Goal: Information Seeking & Learning: Learn about a topic

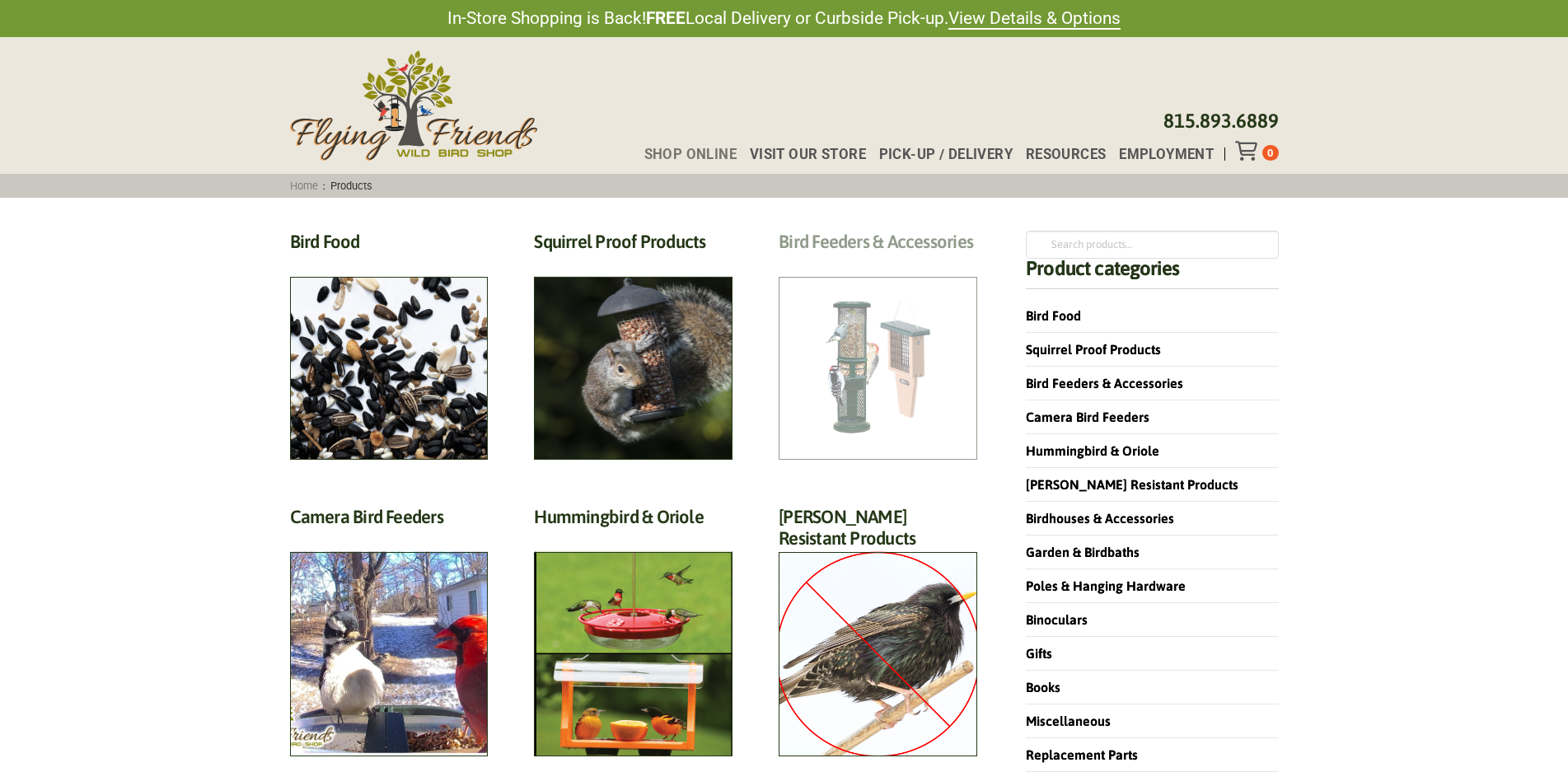
click at [844, 261] on h2 "Bird Feeders & Accessories (172)" at bounding box center [878, 246] width 199 height 31
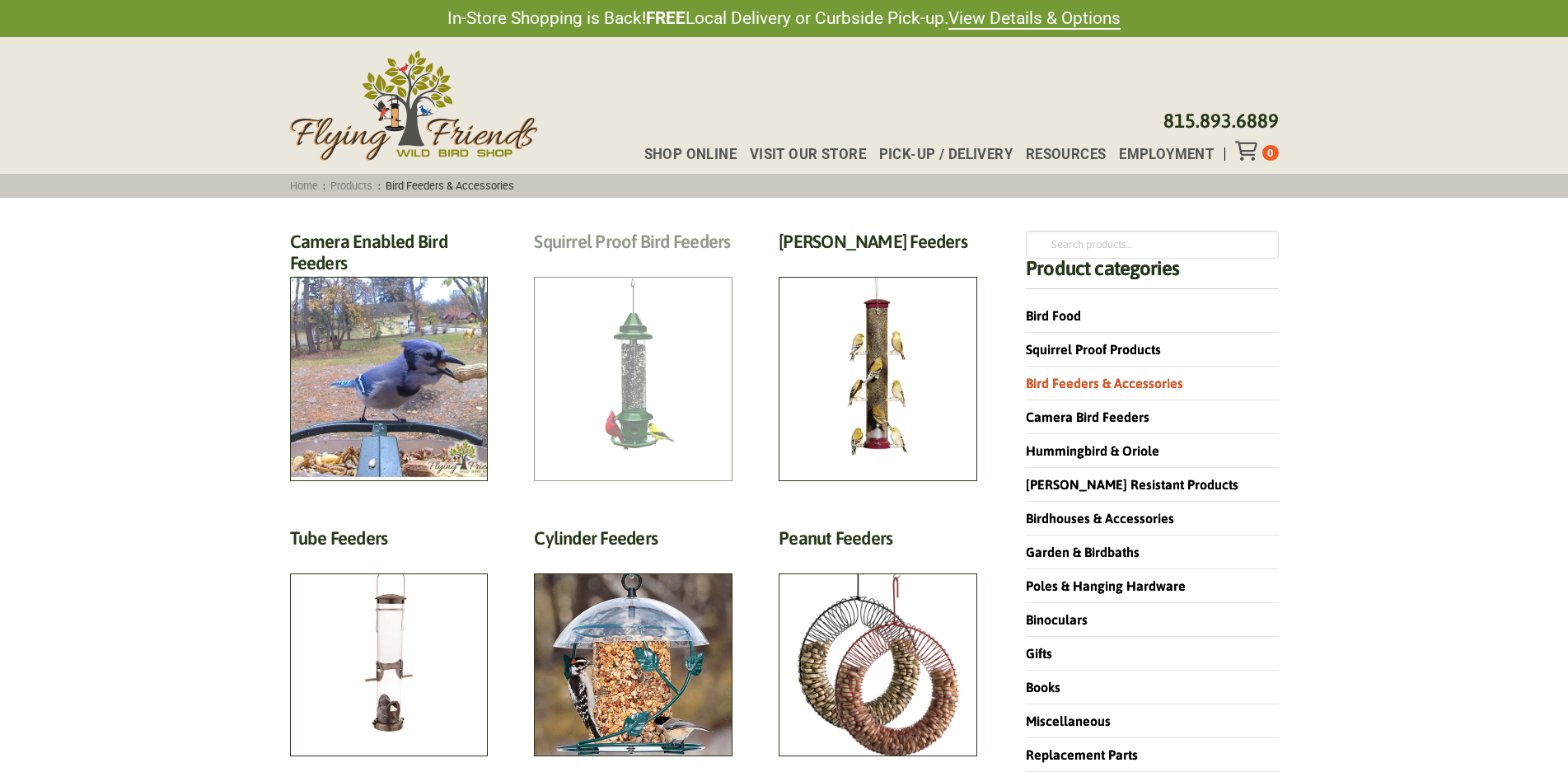
click at [590, 261] on h2 "Squirrel Proof Bird Feeders (10)" at bounding box center [633, 246] width 199 height 31
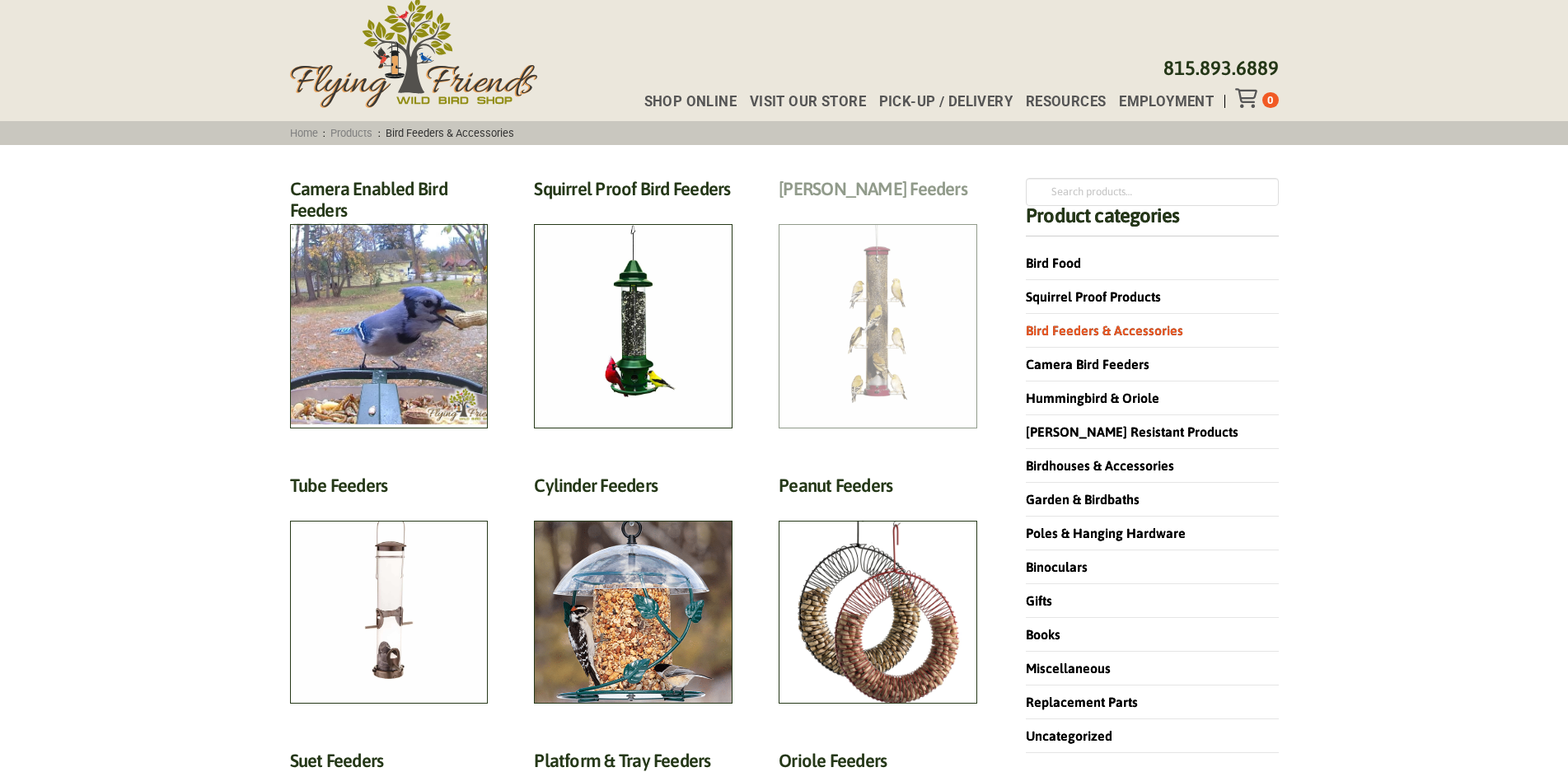
scroll to position [82, 0]
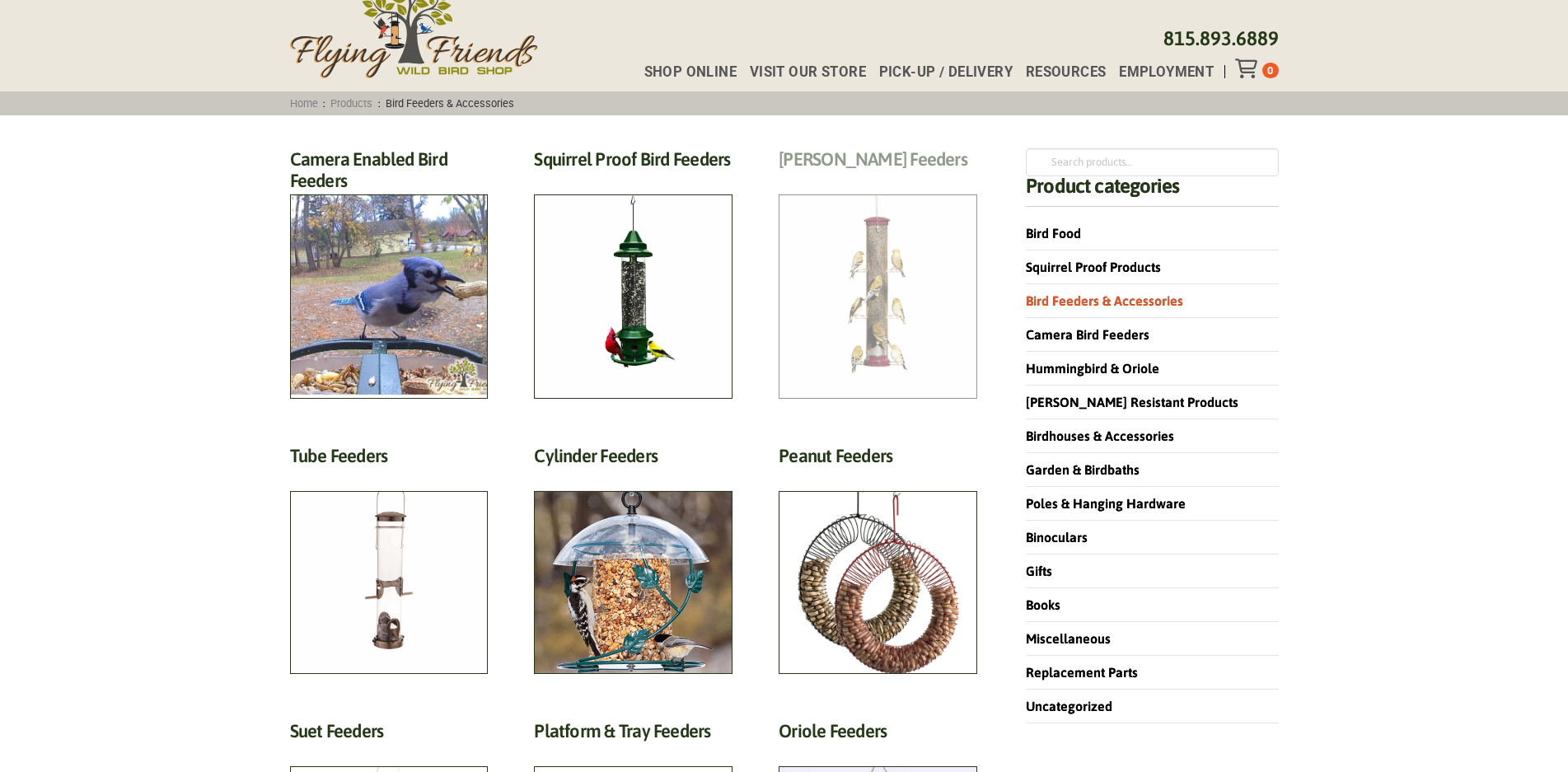
click at [891, 179] on h2 "Finch Feeders (14)" at bounding box center [878, 163] width 199 height 31
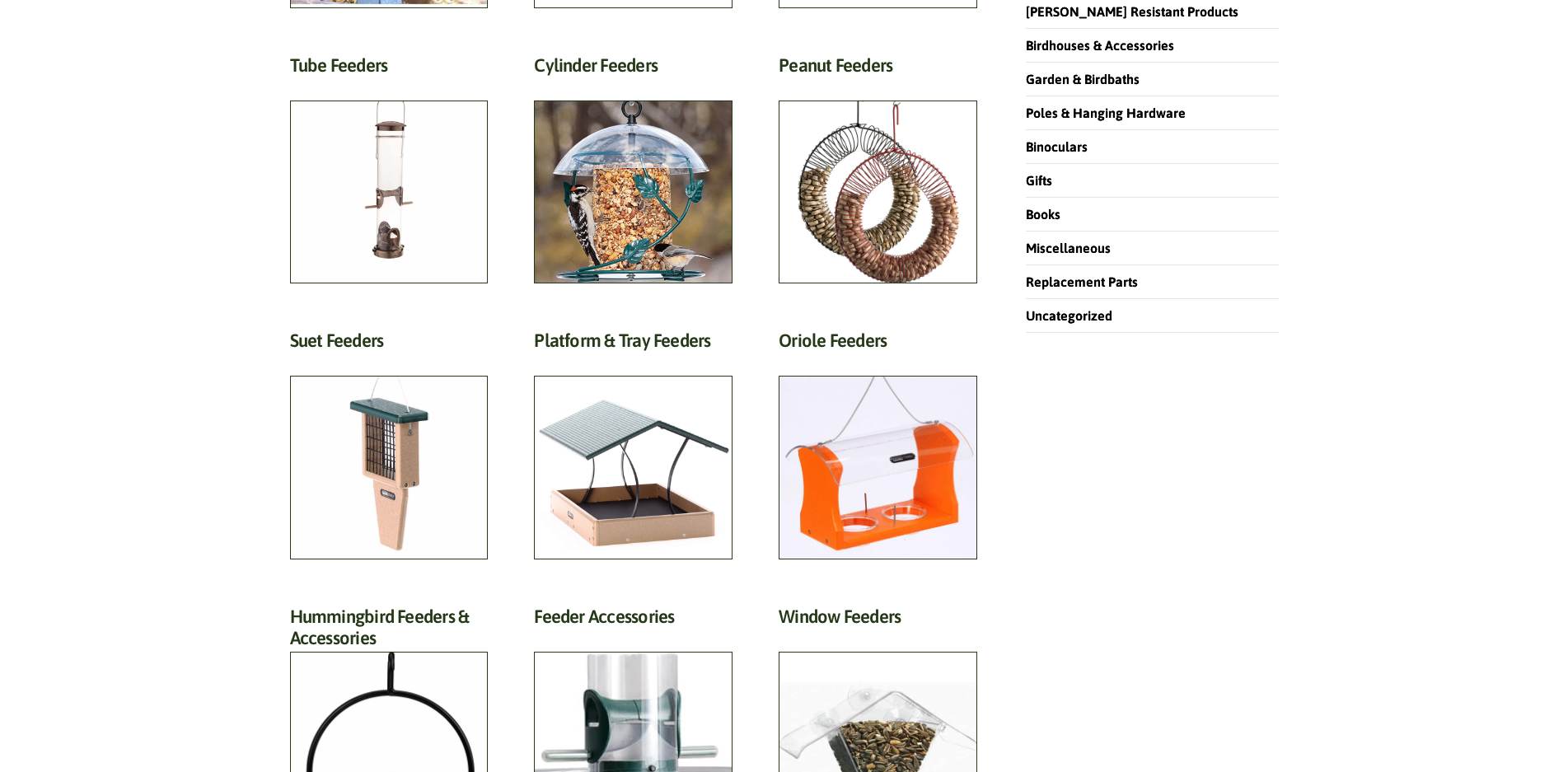
scroll to position [577, 0]
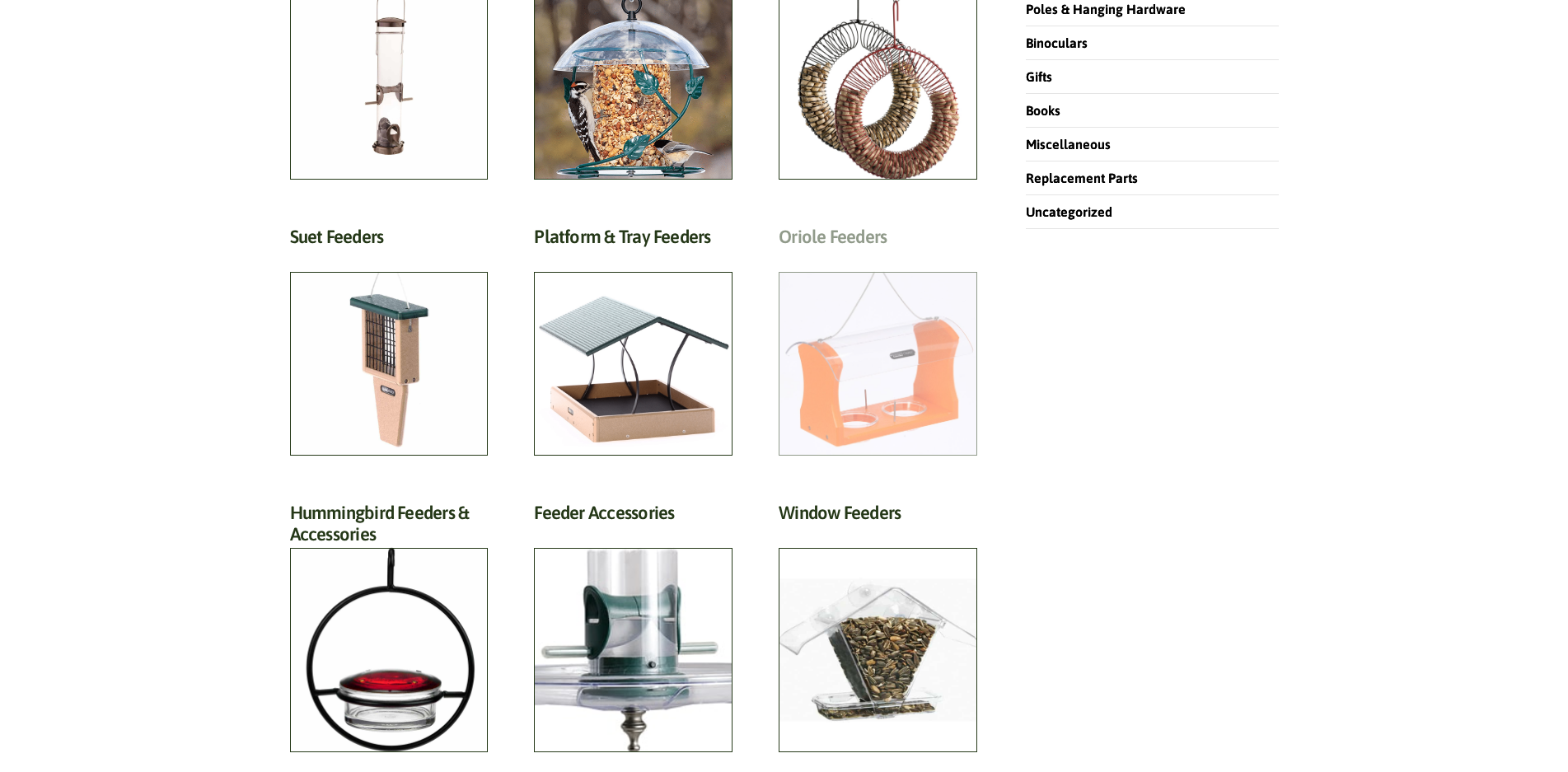
click at [894, 256] on h2 "Oriole Feeders (7)" at bounding box center [878, 241] width 199 height 31
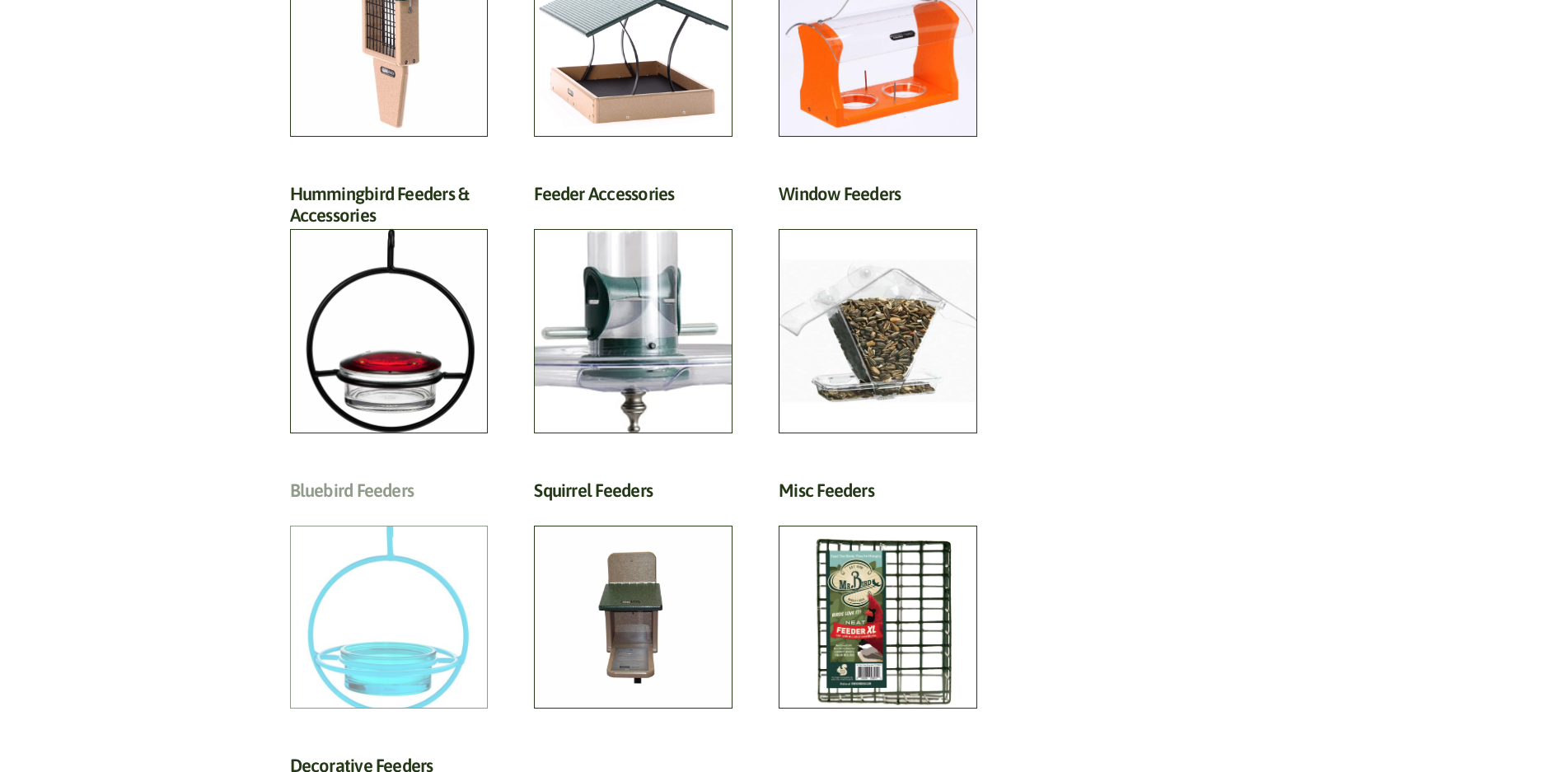
scroll to position [659, 0]
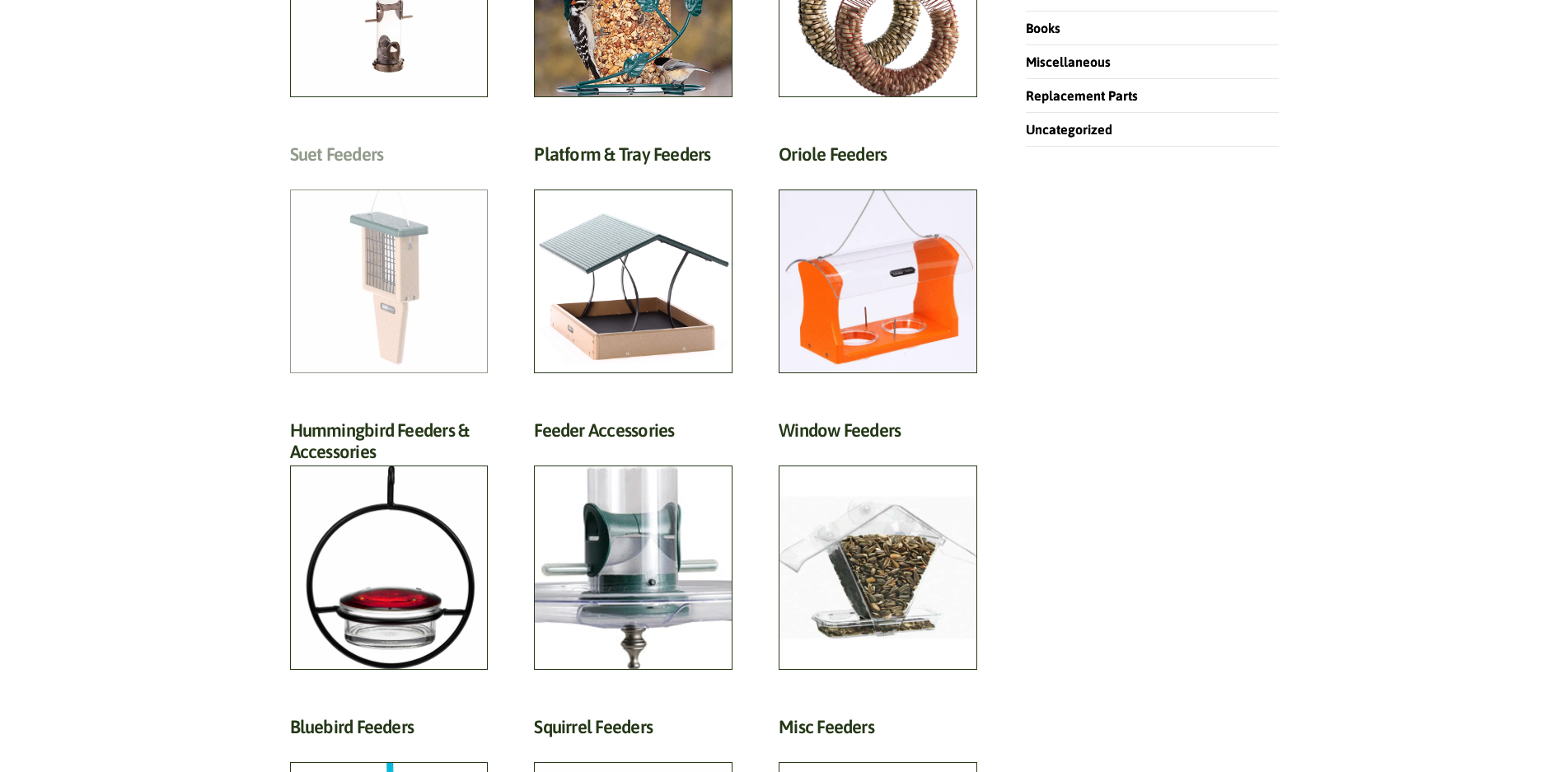
click at [390, 174] on h2 "Suet Feeders (13)" at bounding box center [390, 158] width 199 height 31
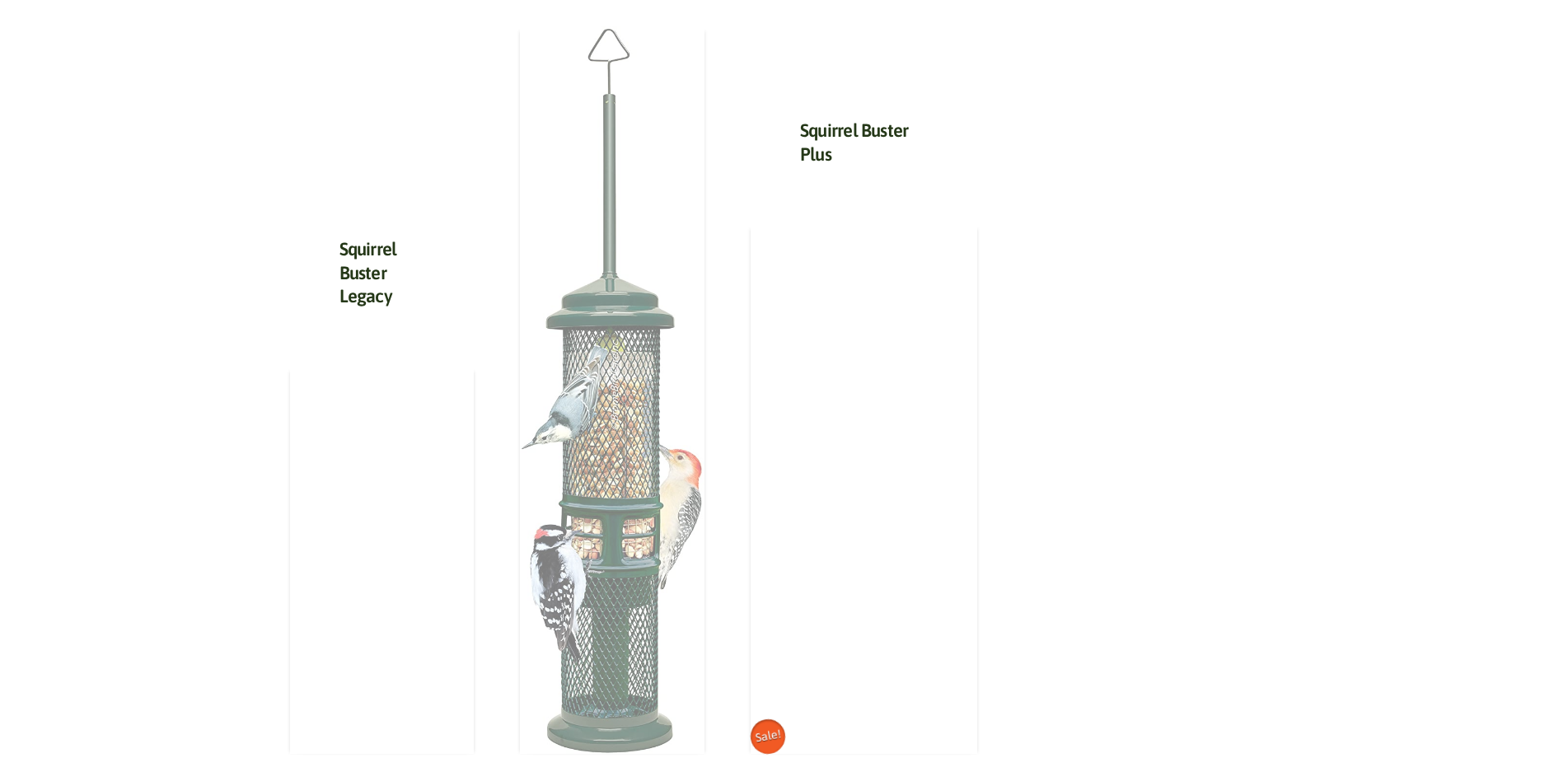
scroll to position [1565, 0]
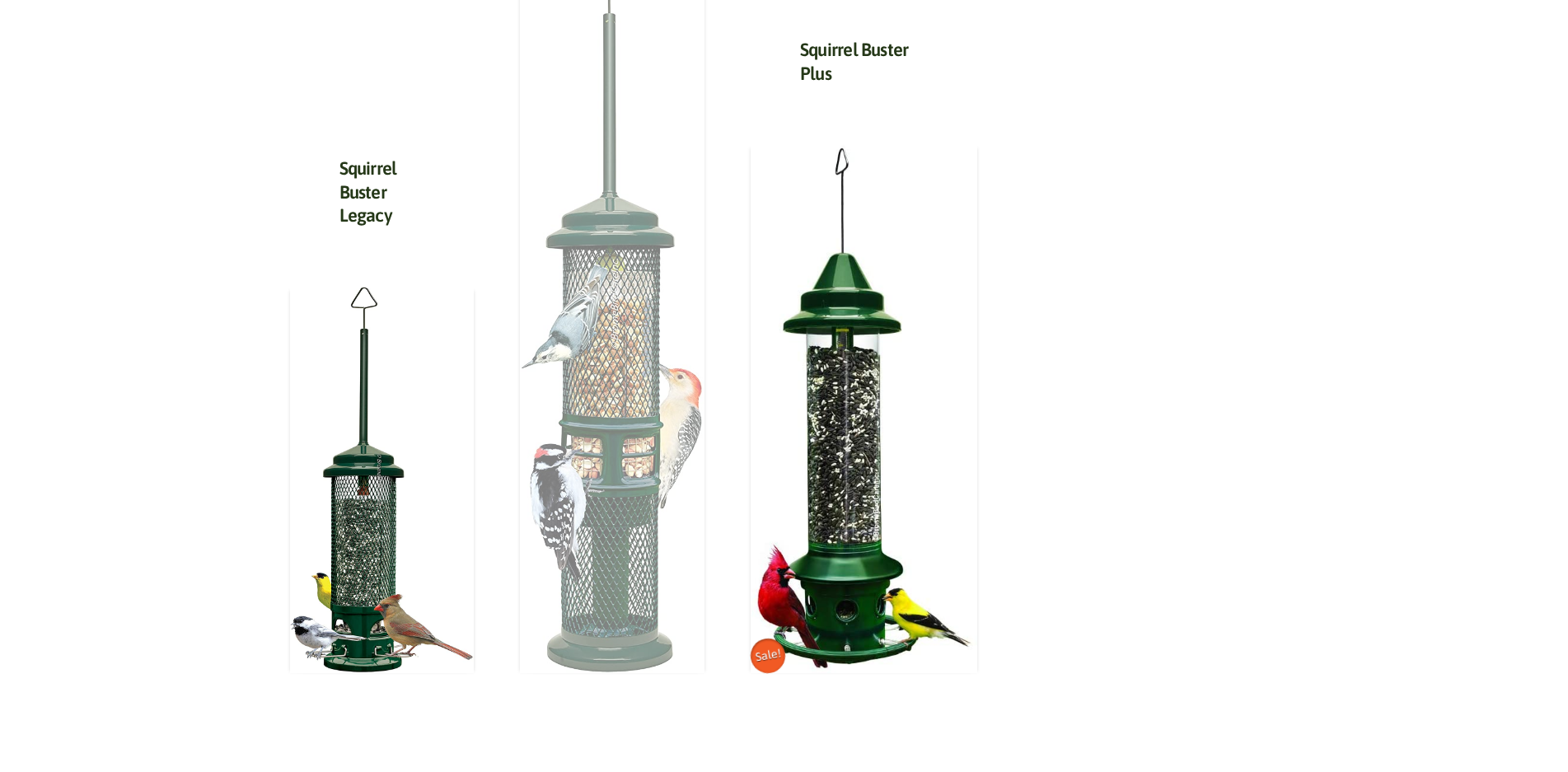
click at [645, 411] on img at bounding box center [612, 309] width 185 height 727
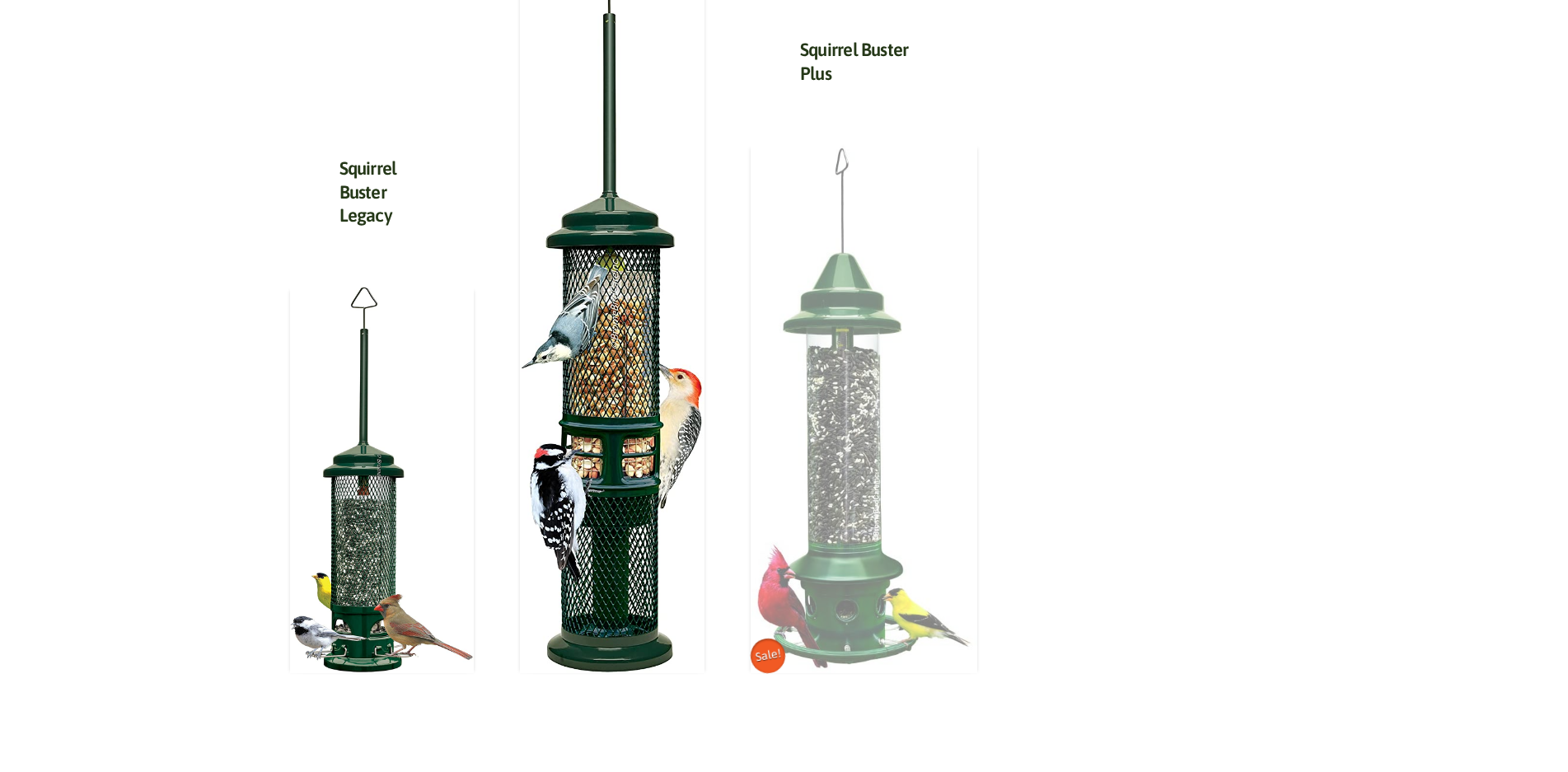
click at [890, 356] on img at bounding box center [864, 407] width 227 height 530
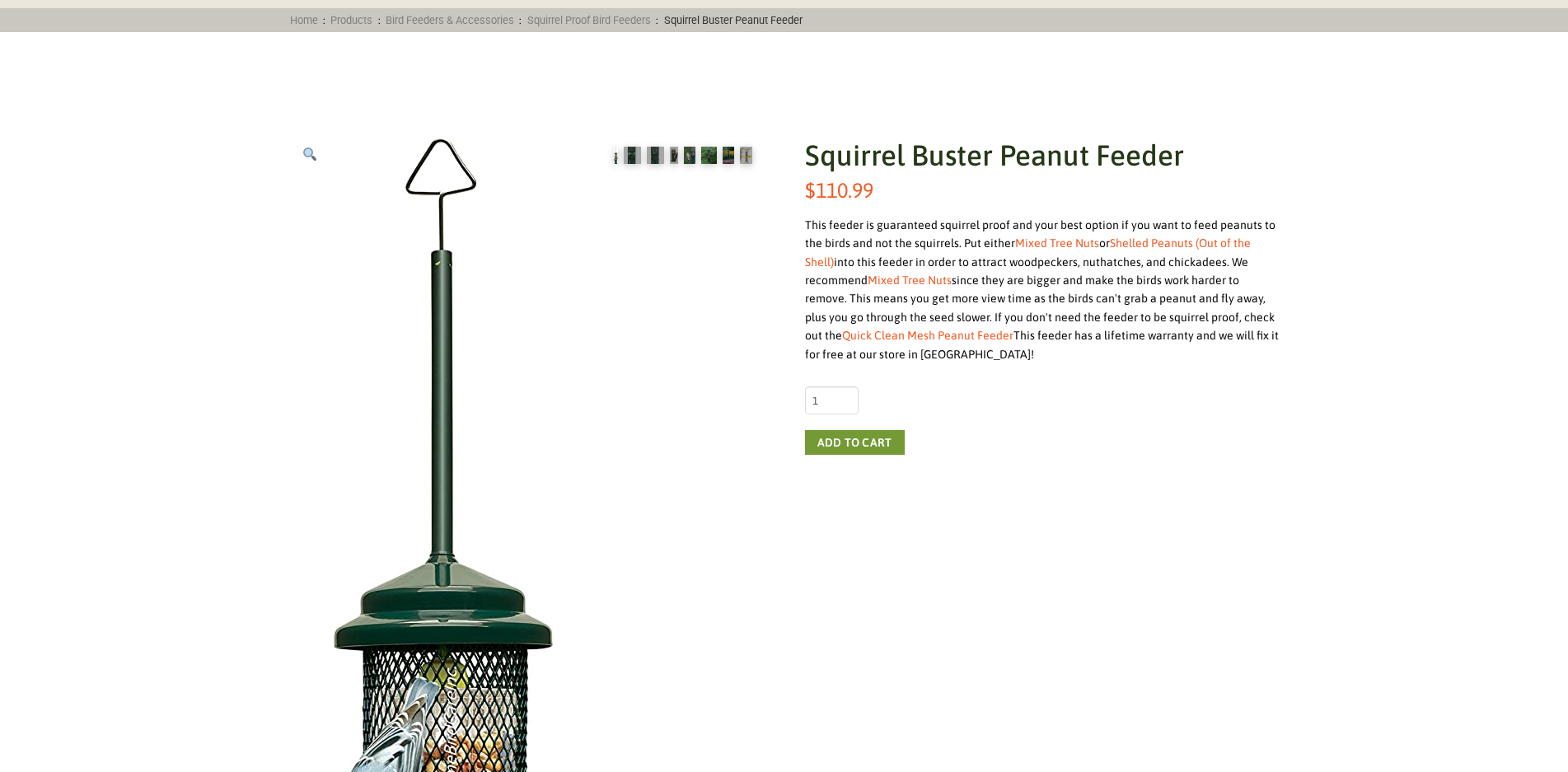
scroll to position [164, 0]
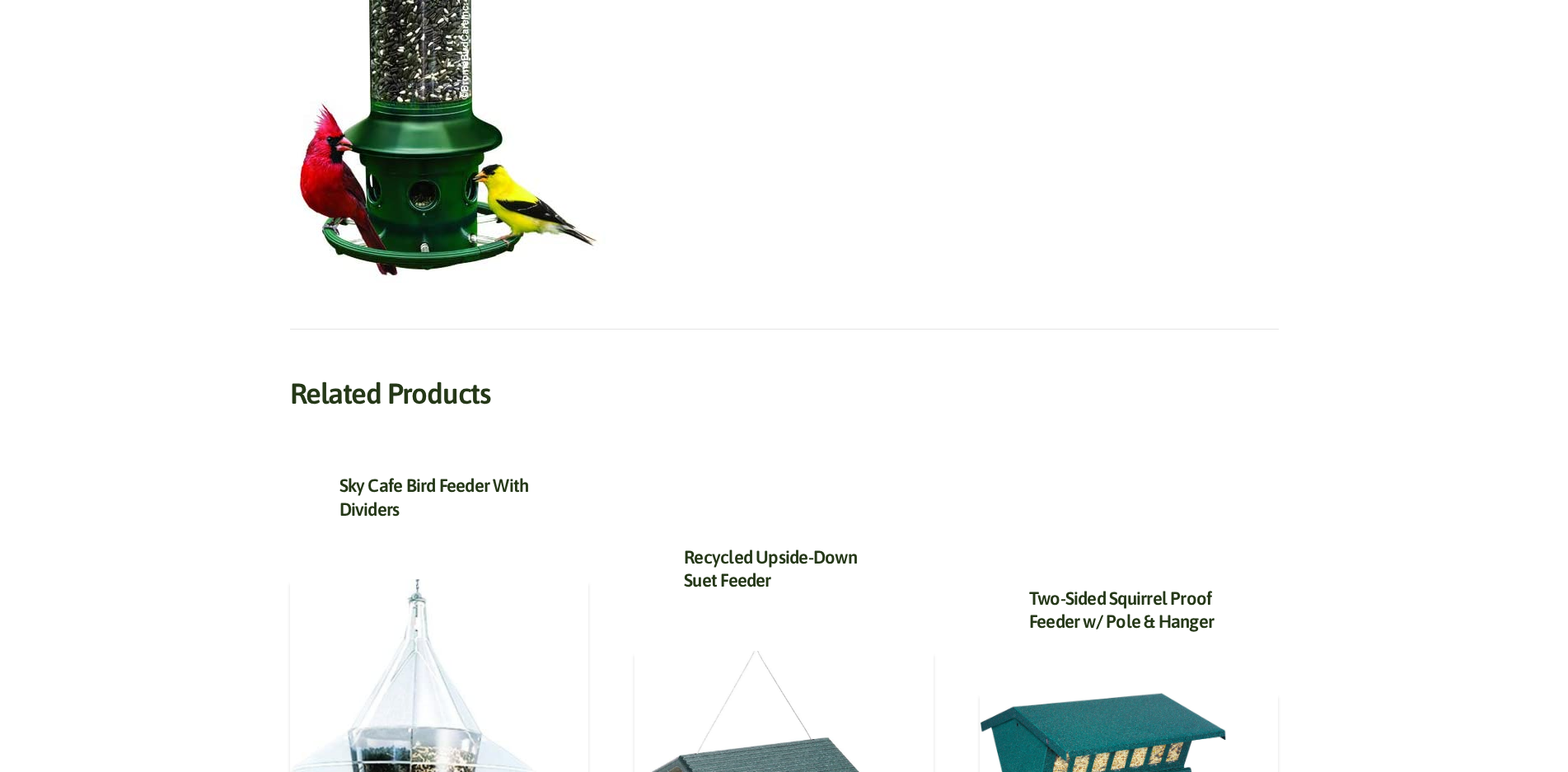
scroll to position [577, 0]
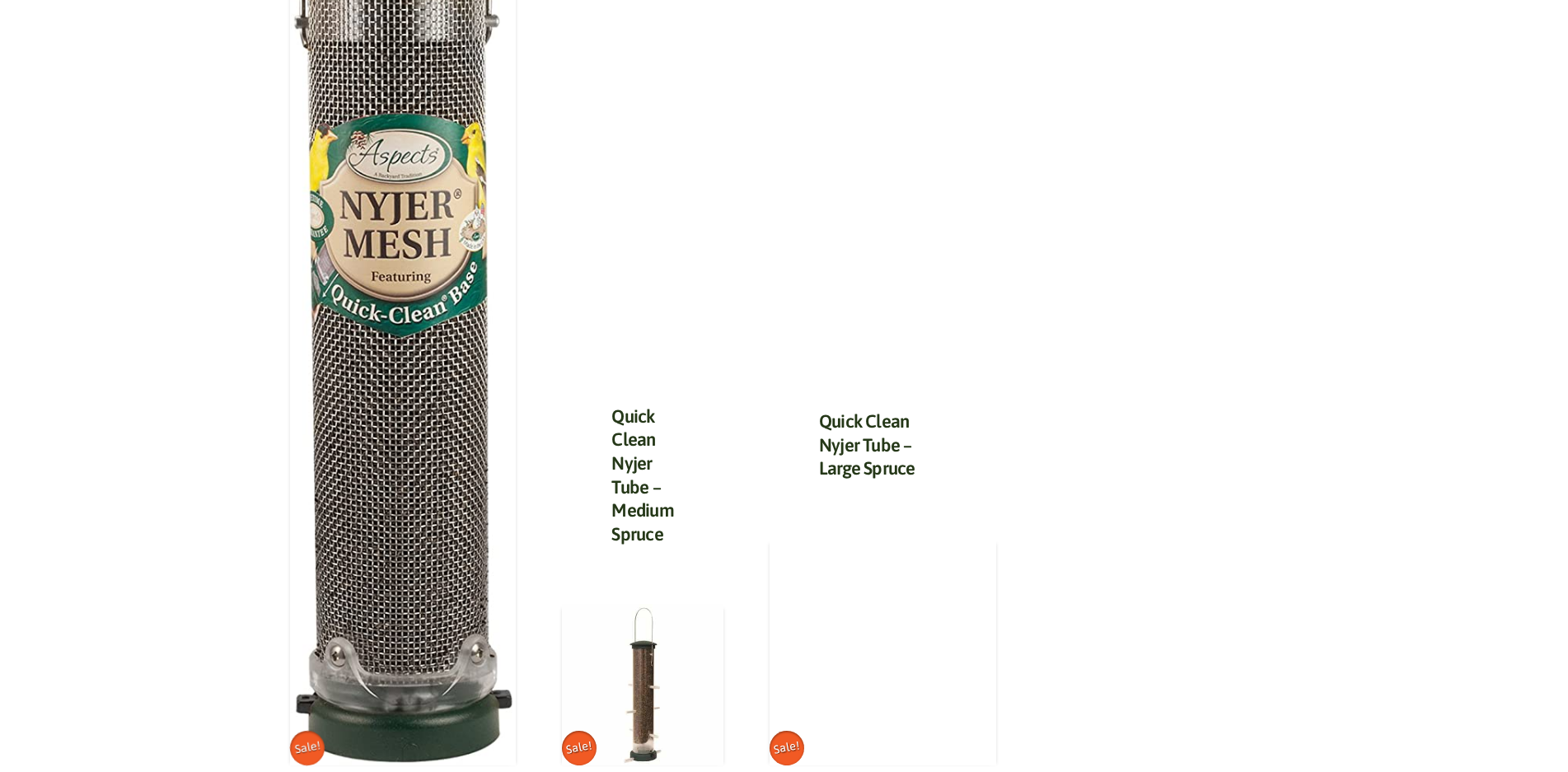
scroll to position [989, 0]
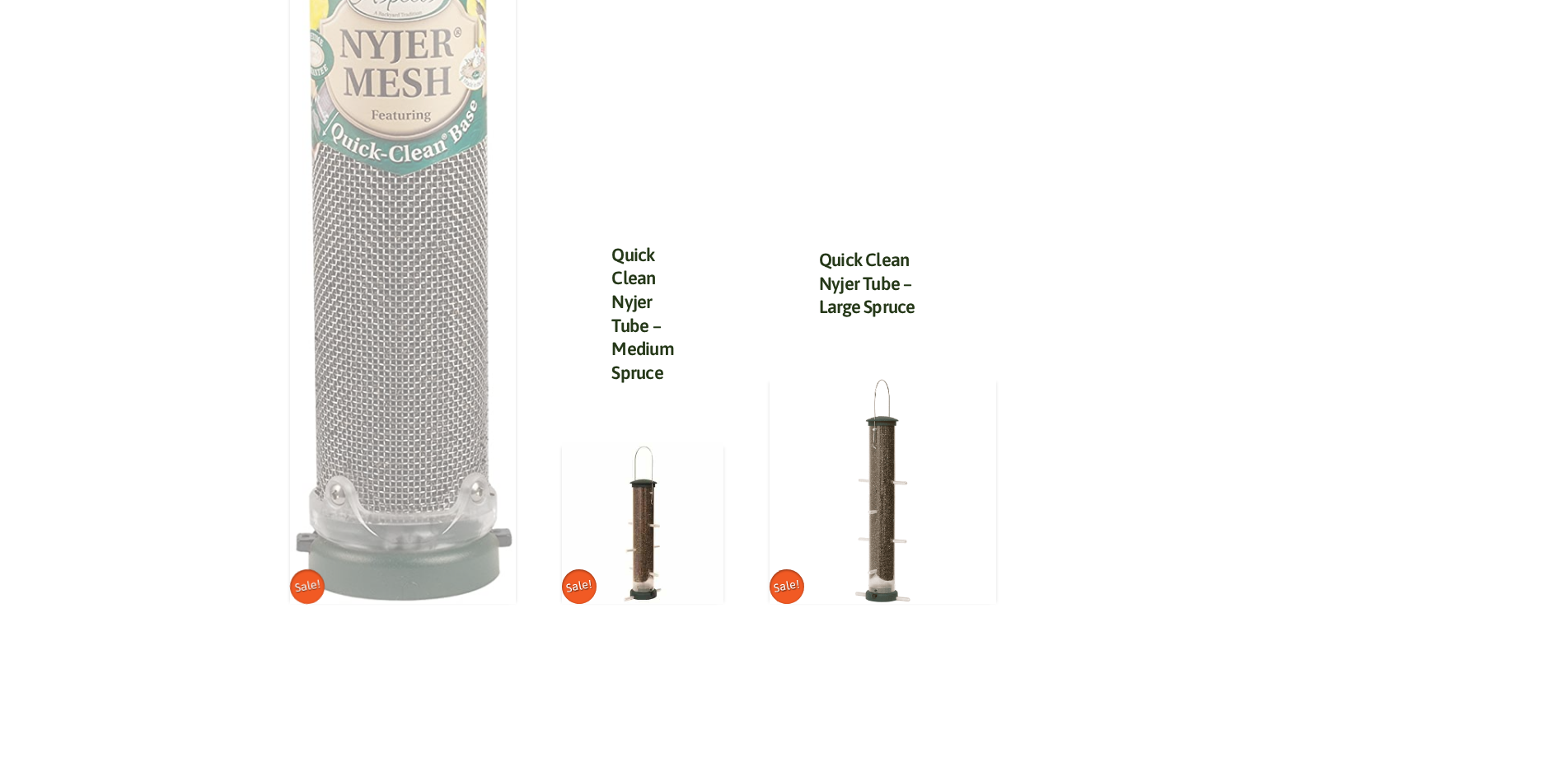
click at [350, 291] on img at bounding box center [403, 24] width 227 height 1160
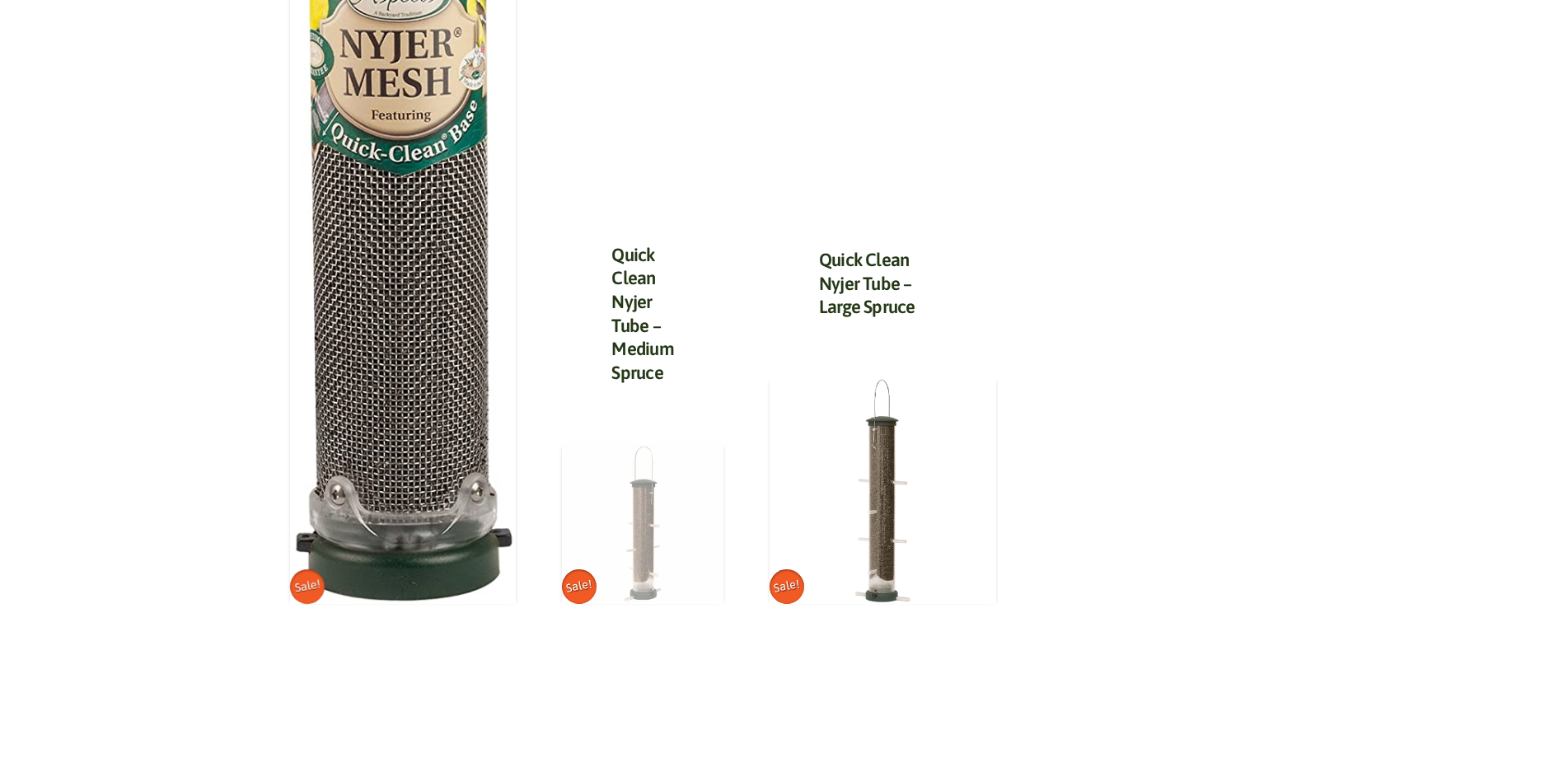
click at [671, 442] on img at bounding box center [642, 523] width 161 height 161
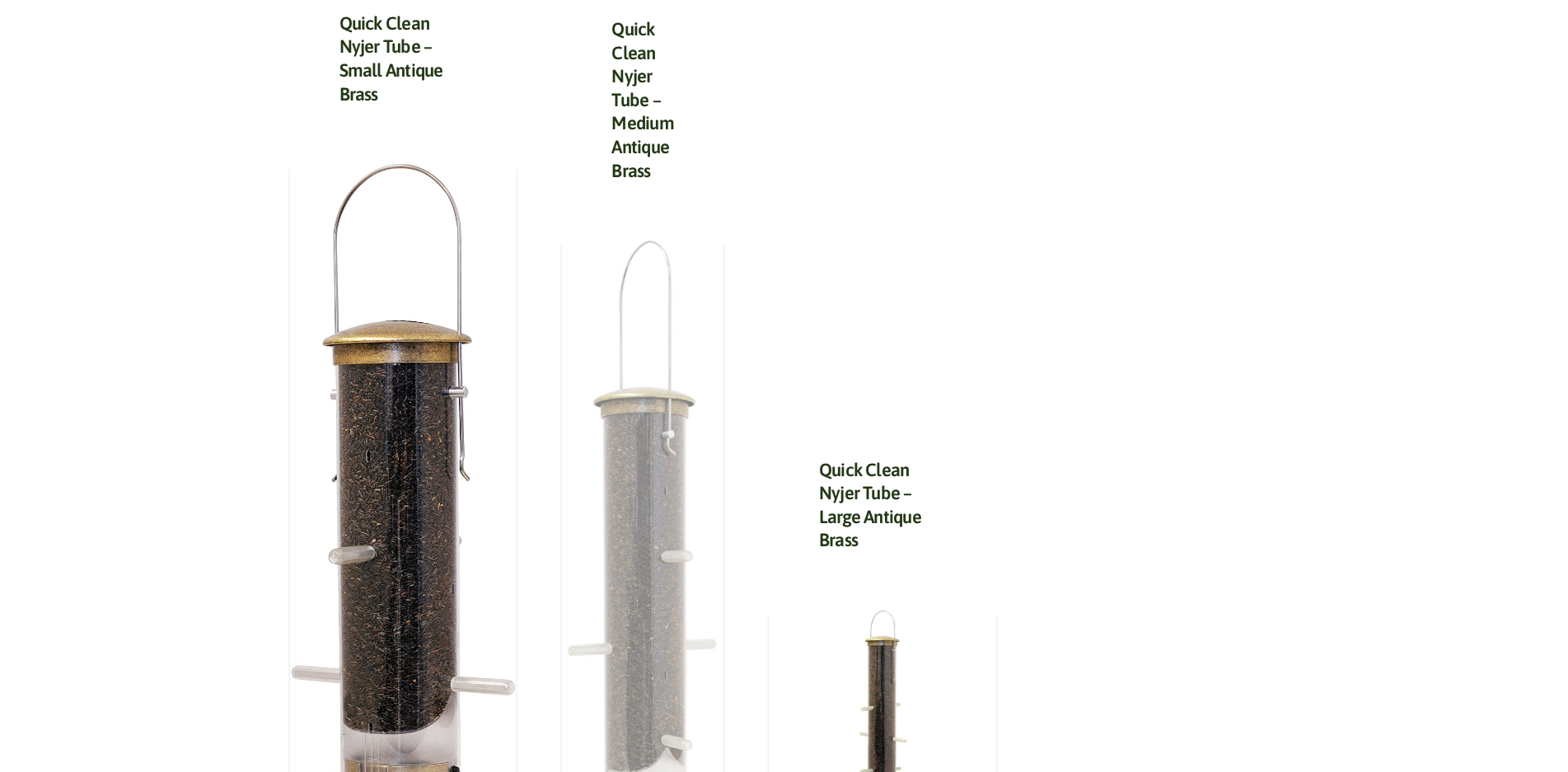
scroll to position [1976, 0]
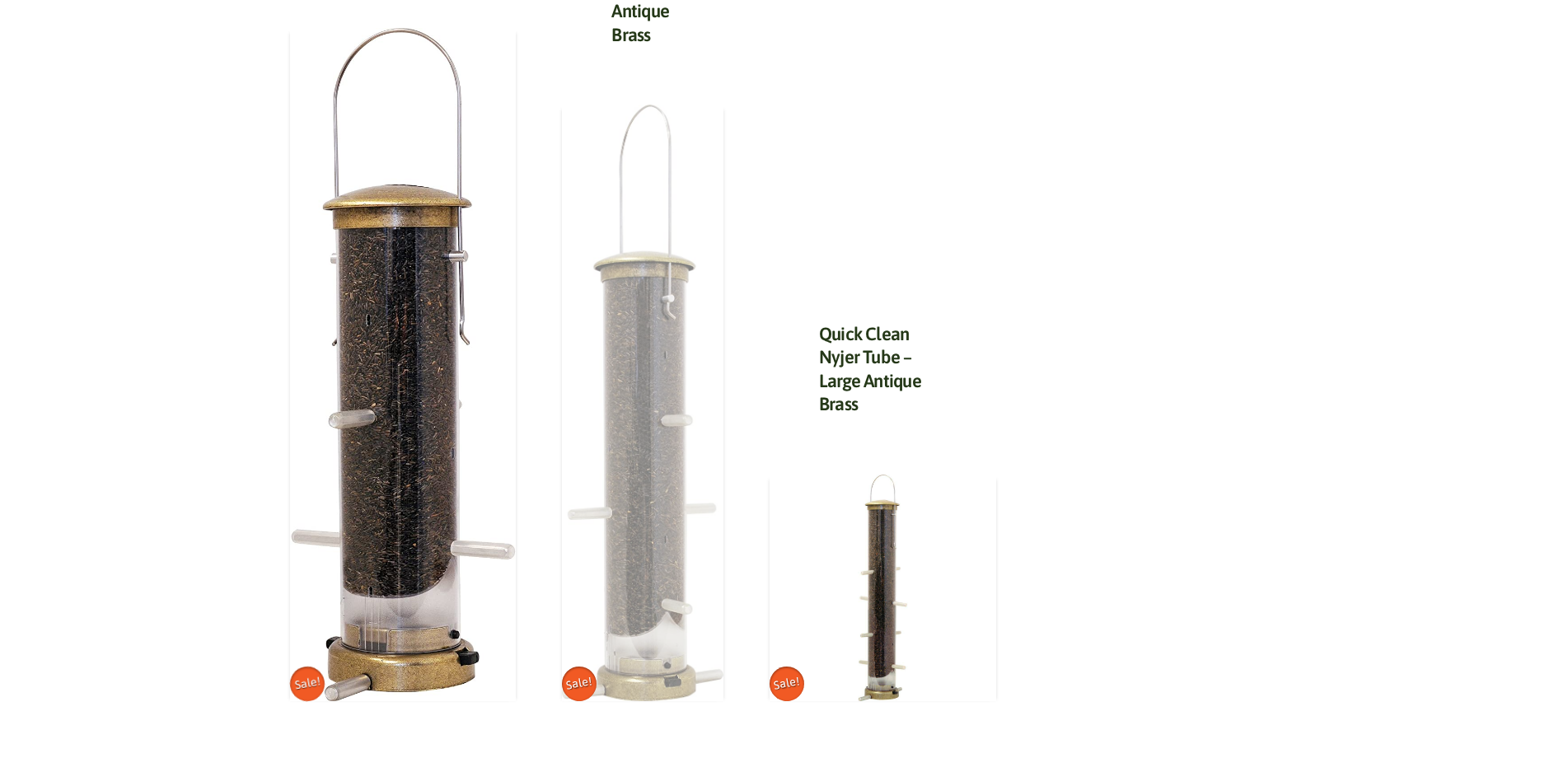
click at [691, 330] on img at bounding box center [642, 402] width 161 height 597
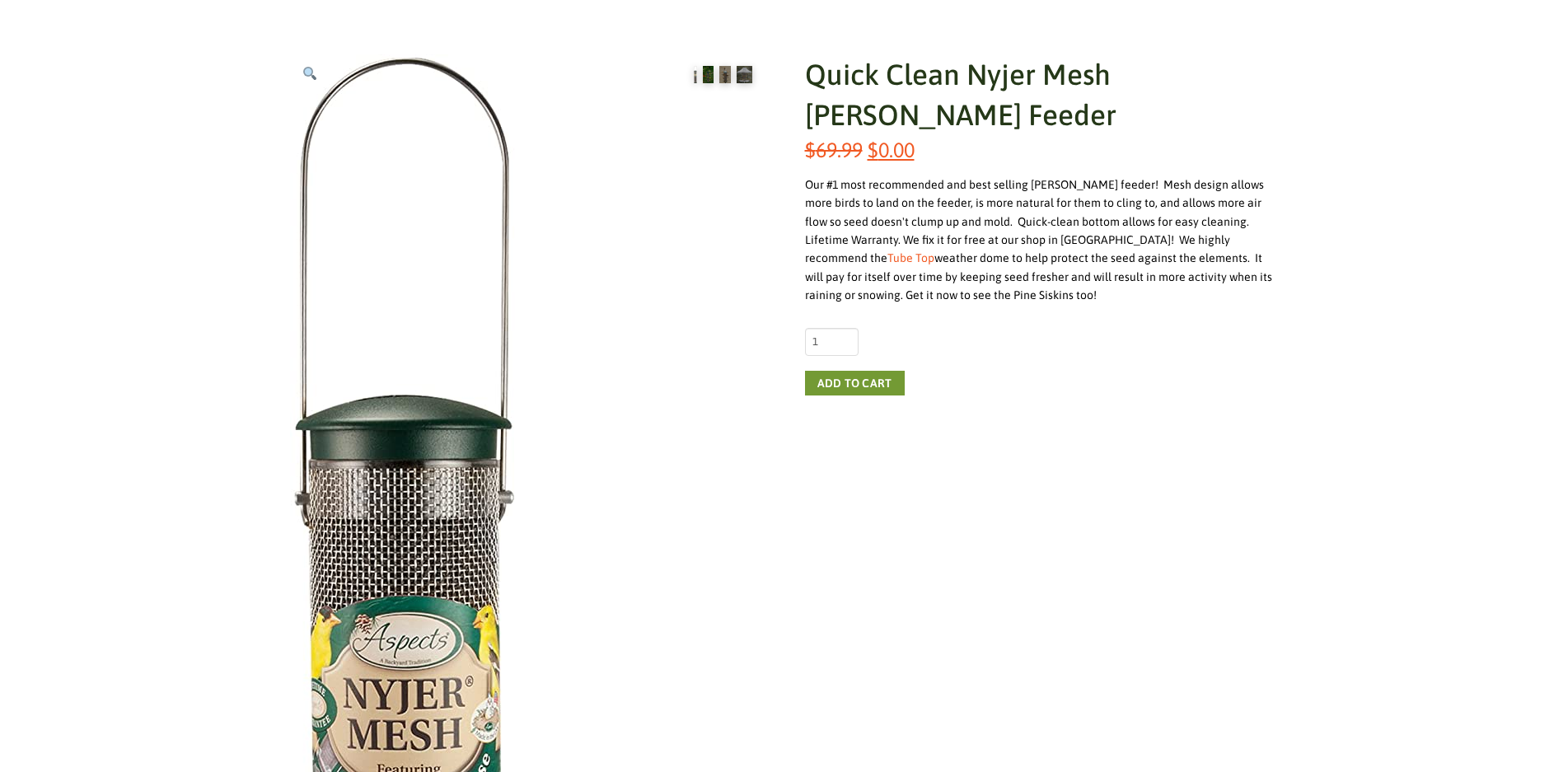
scroll to position [247, 0]
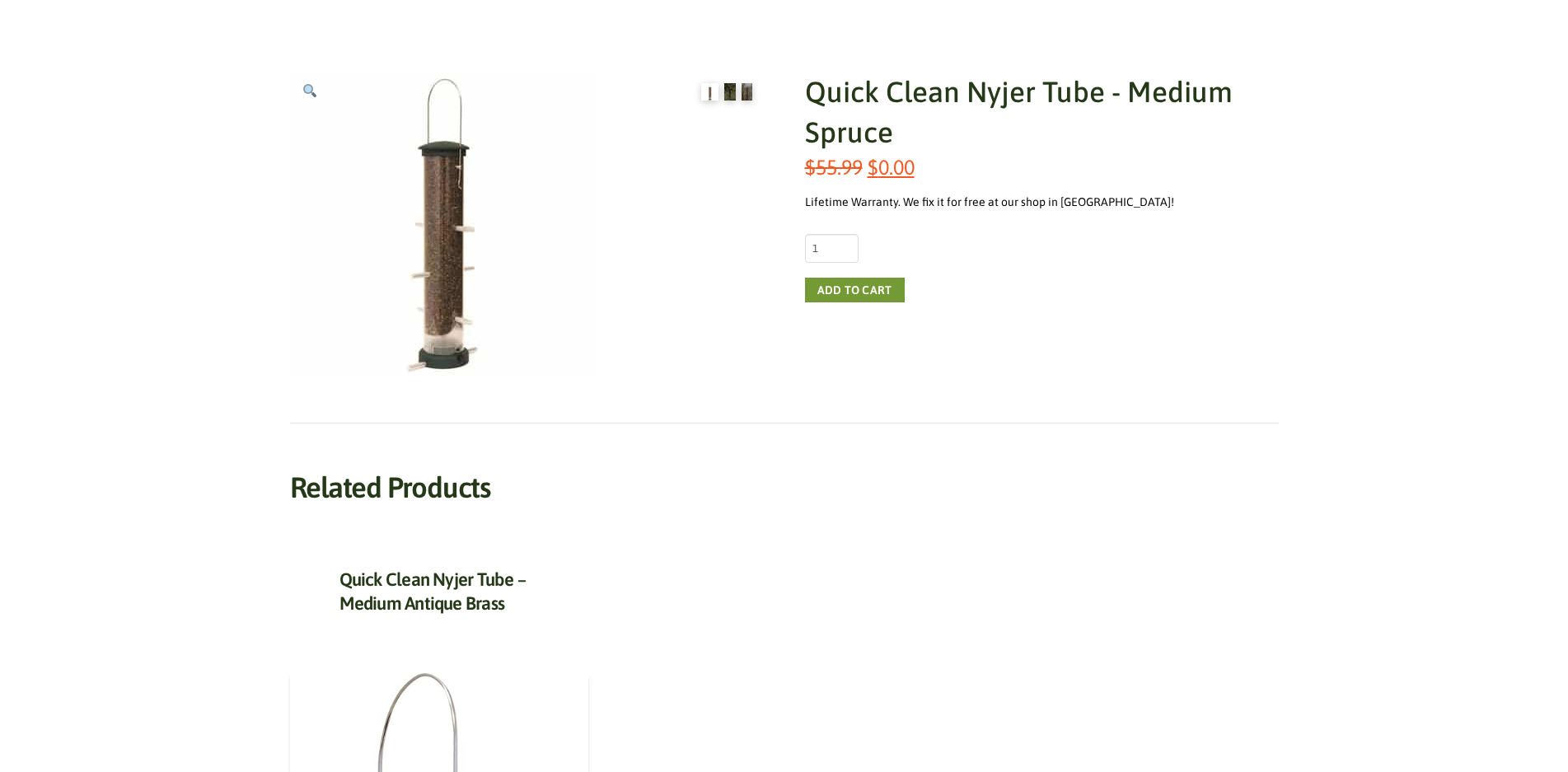
scroll to position [247, 0]
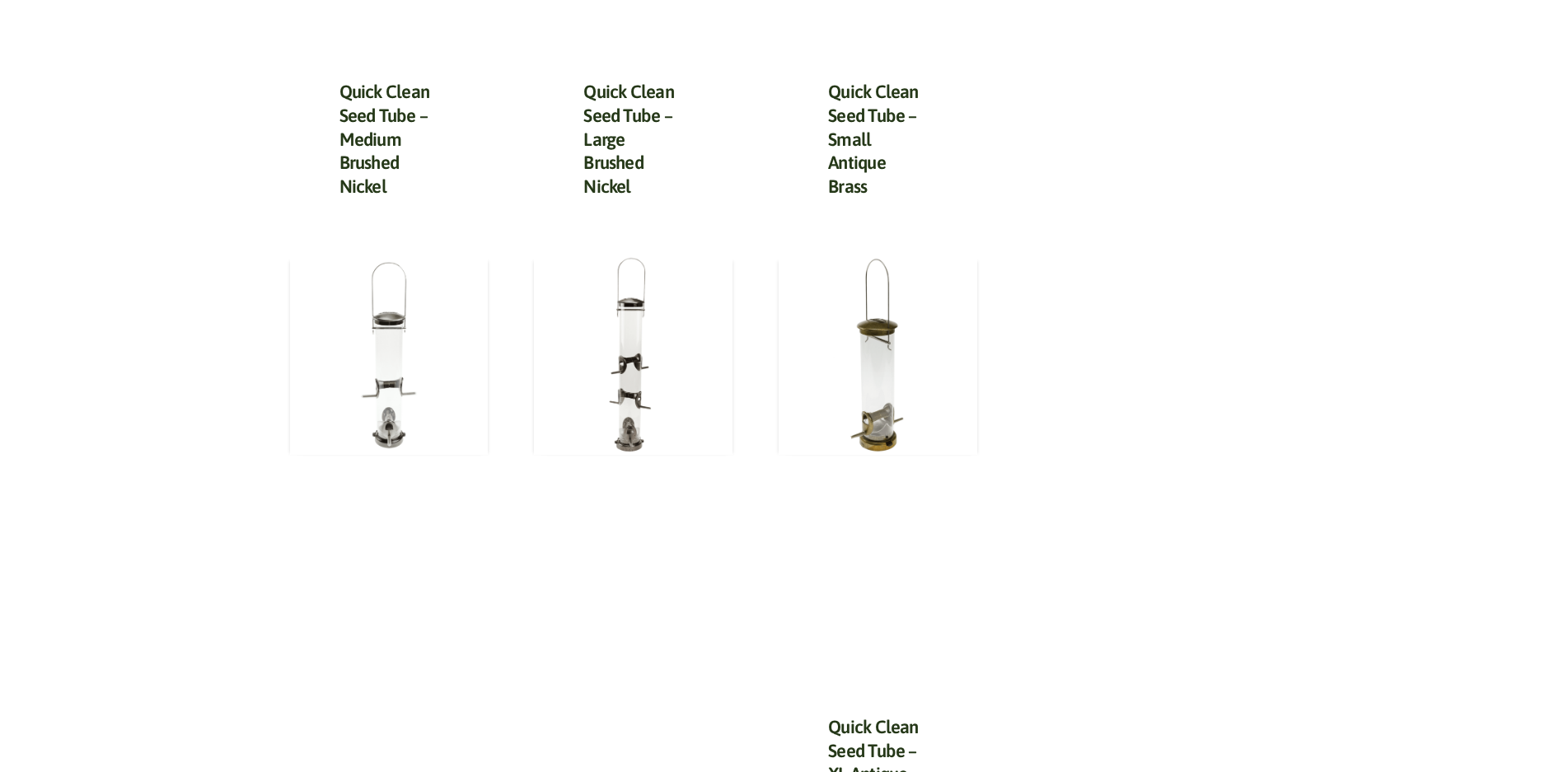
scroll to position [1153, 0]
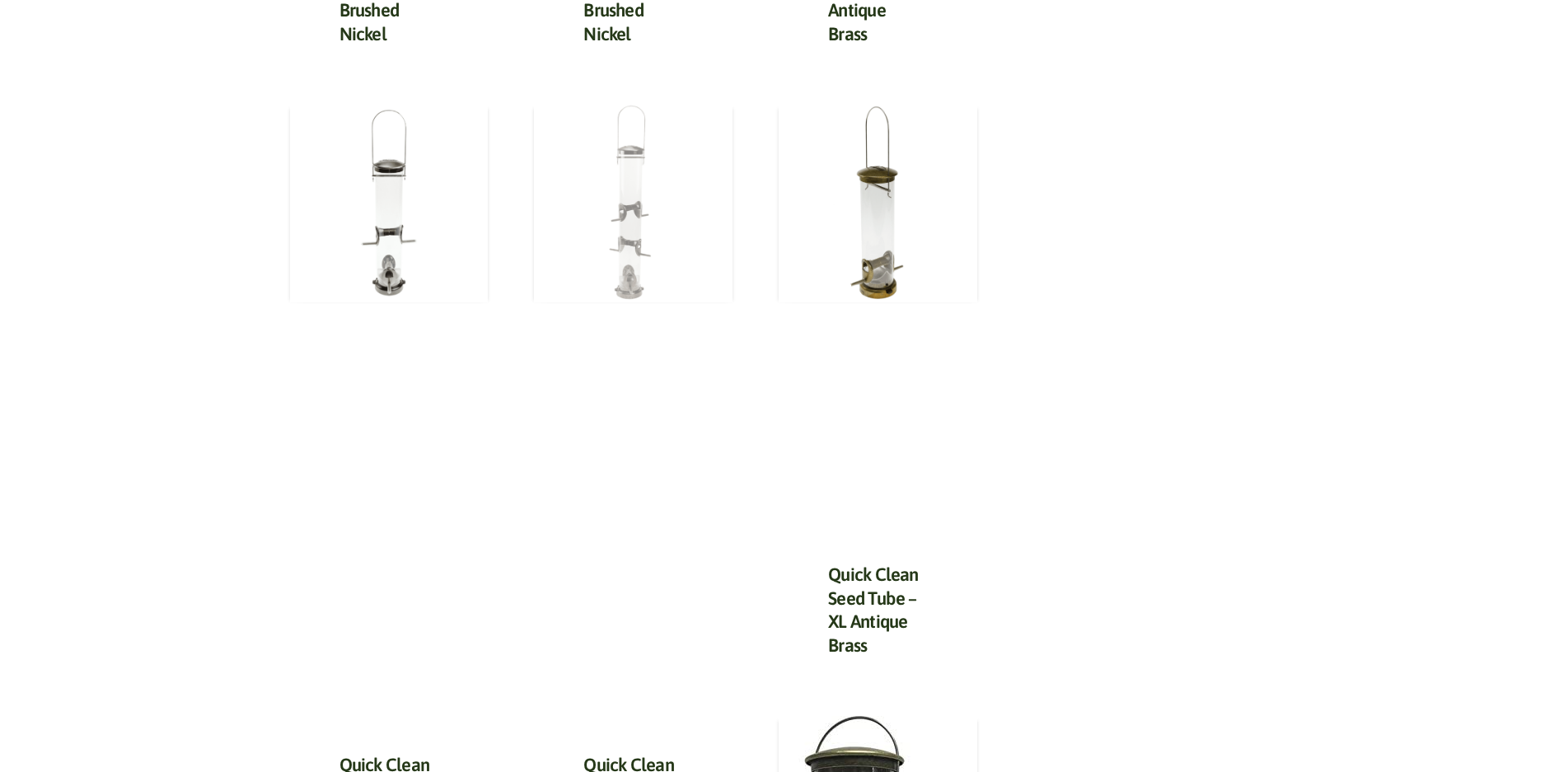
click at [665, 198] on img at bounding box center [633, 203] width 199 height 199
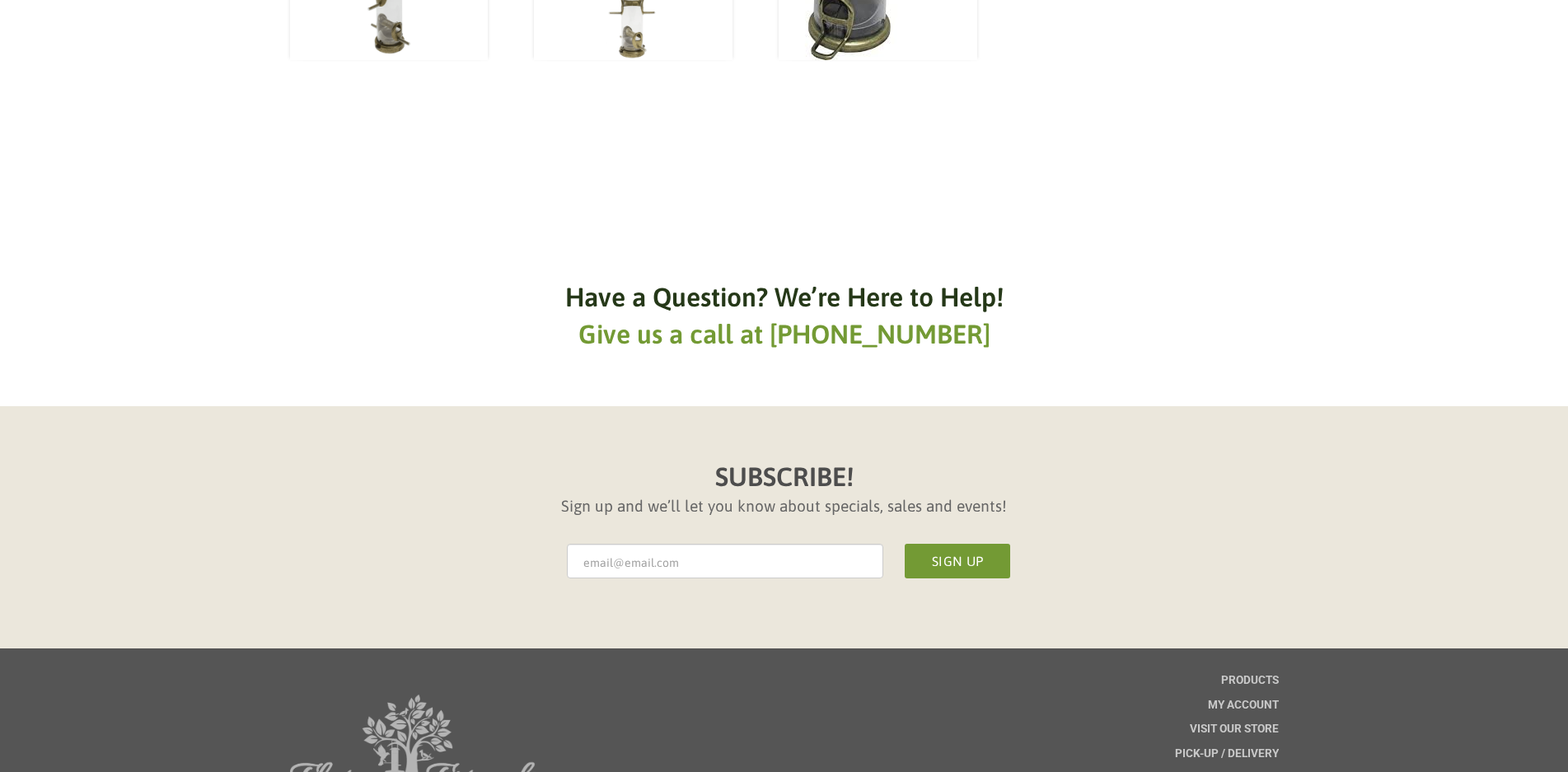
scroll to position [2306, 0]
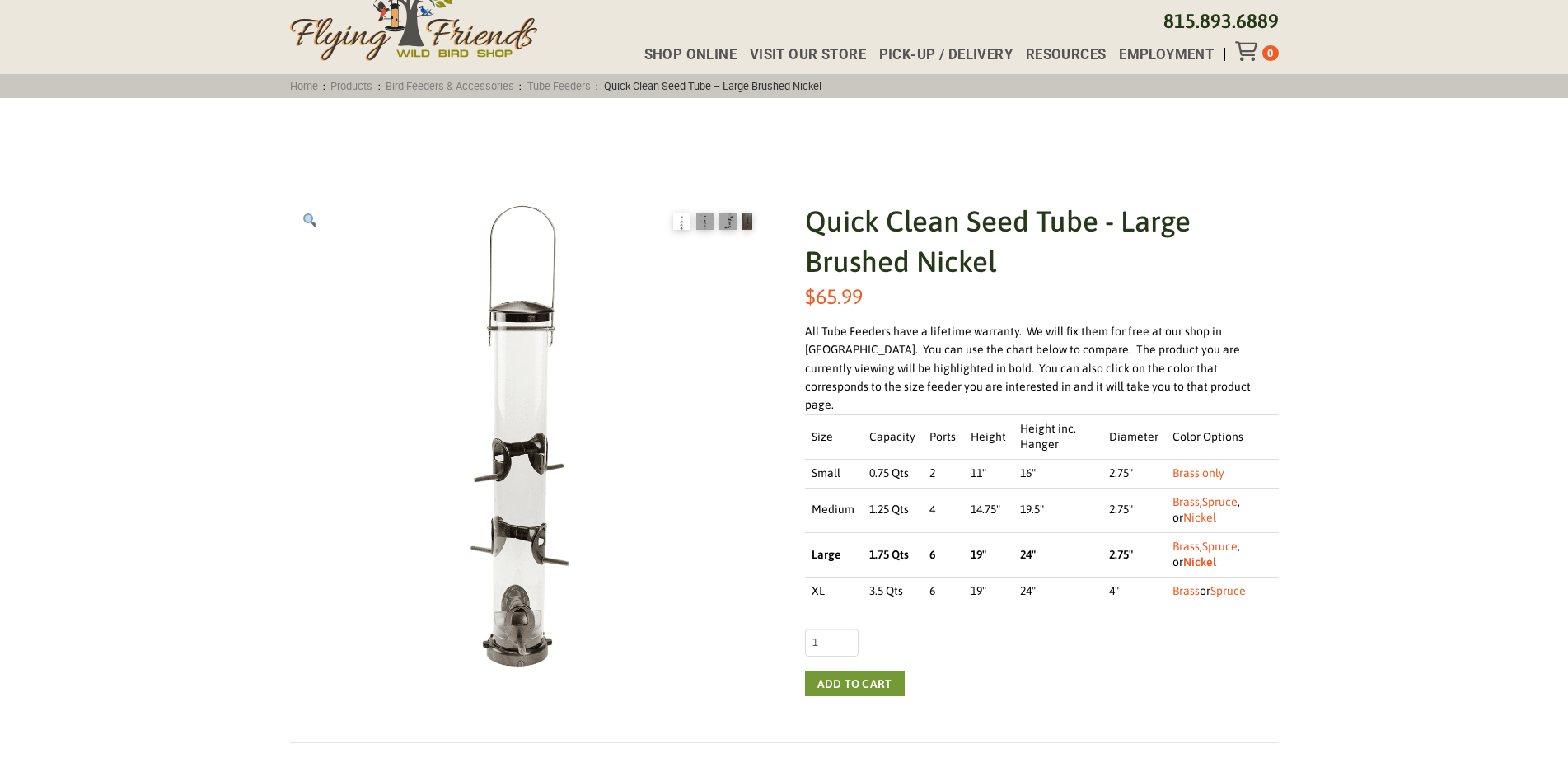
scroll to position [164, 0]
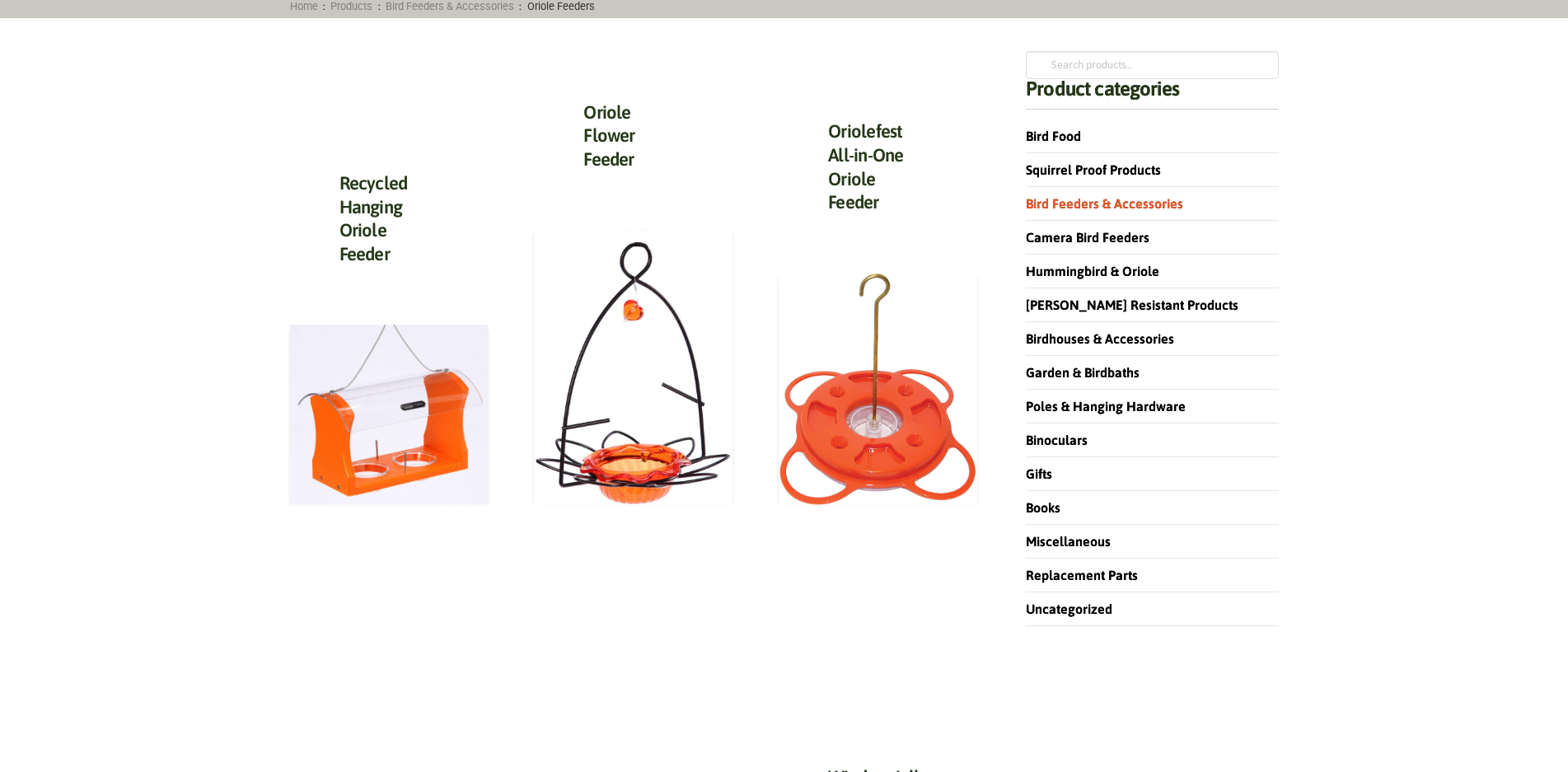
scroll to position [577, 0]
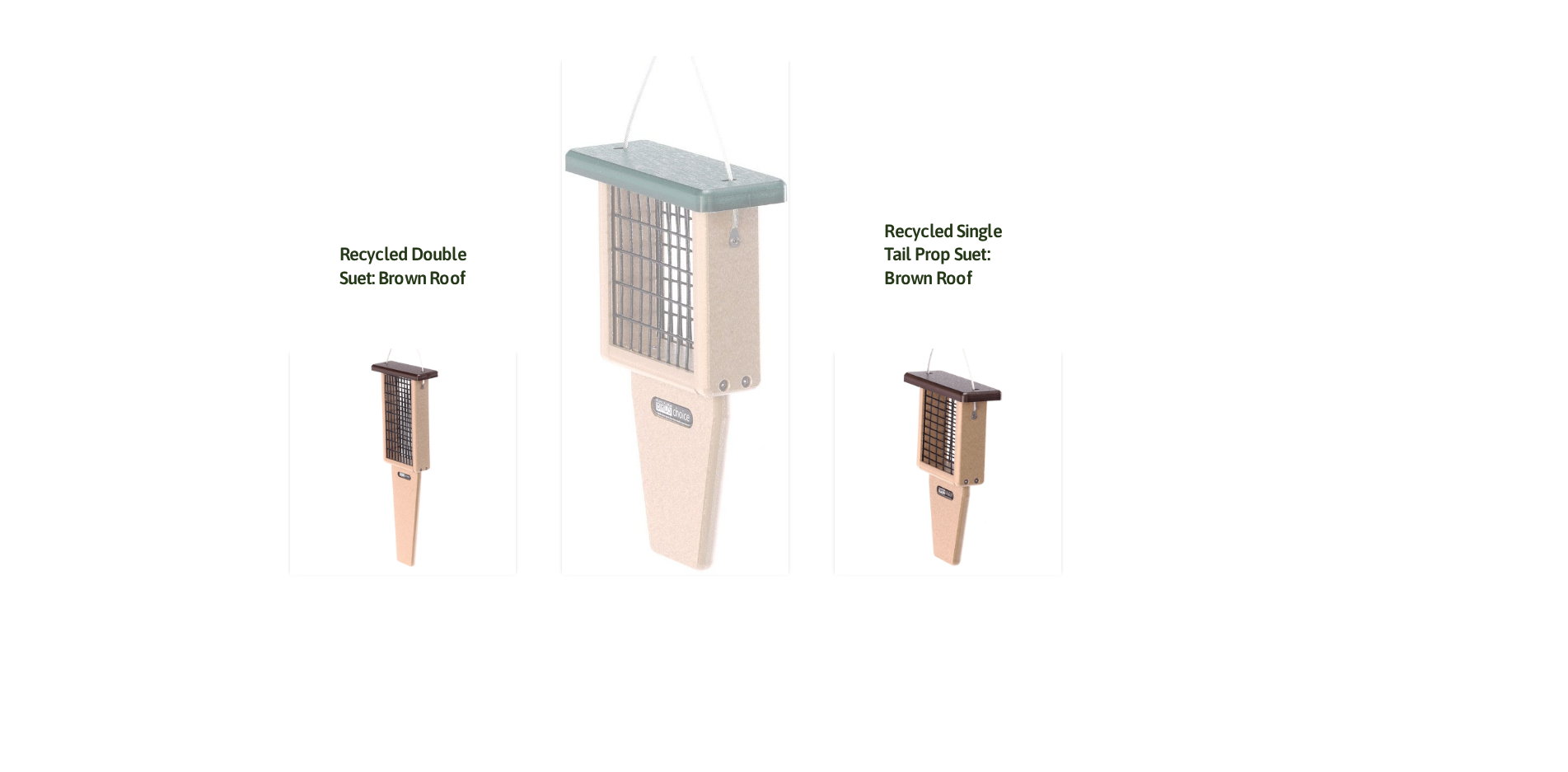
scroll to position [1317, 0]
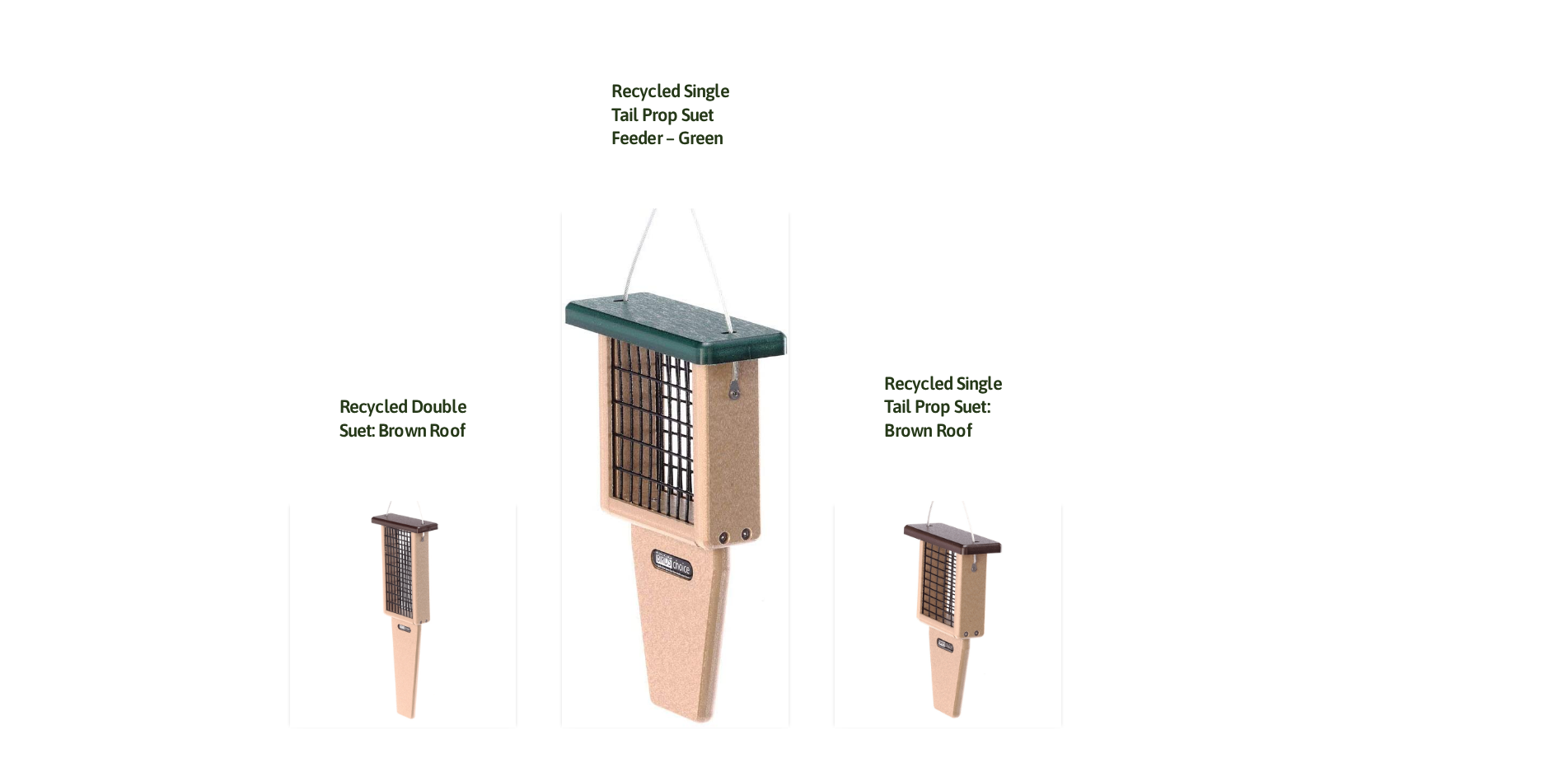
click at [468, 375] on div "Recycled Double Suet: Brown Roof $ 54.99 Add to cart" at bounding box center [403, 422] width 227 height 155
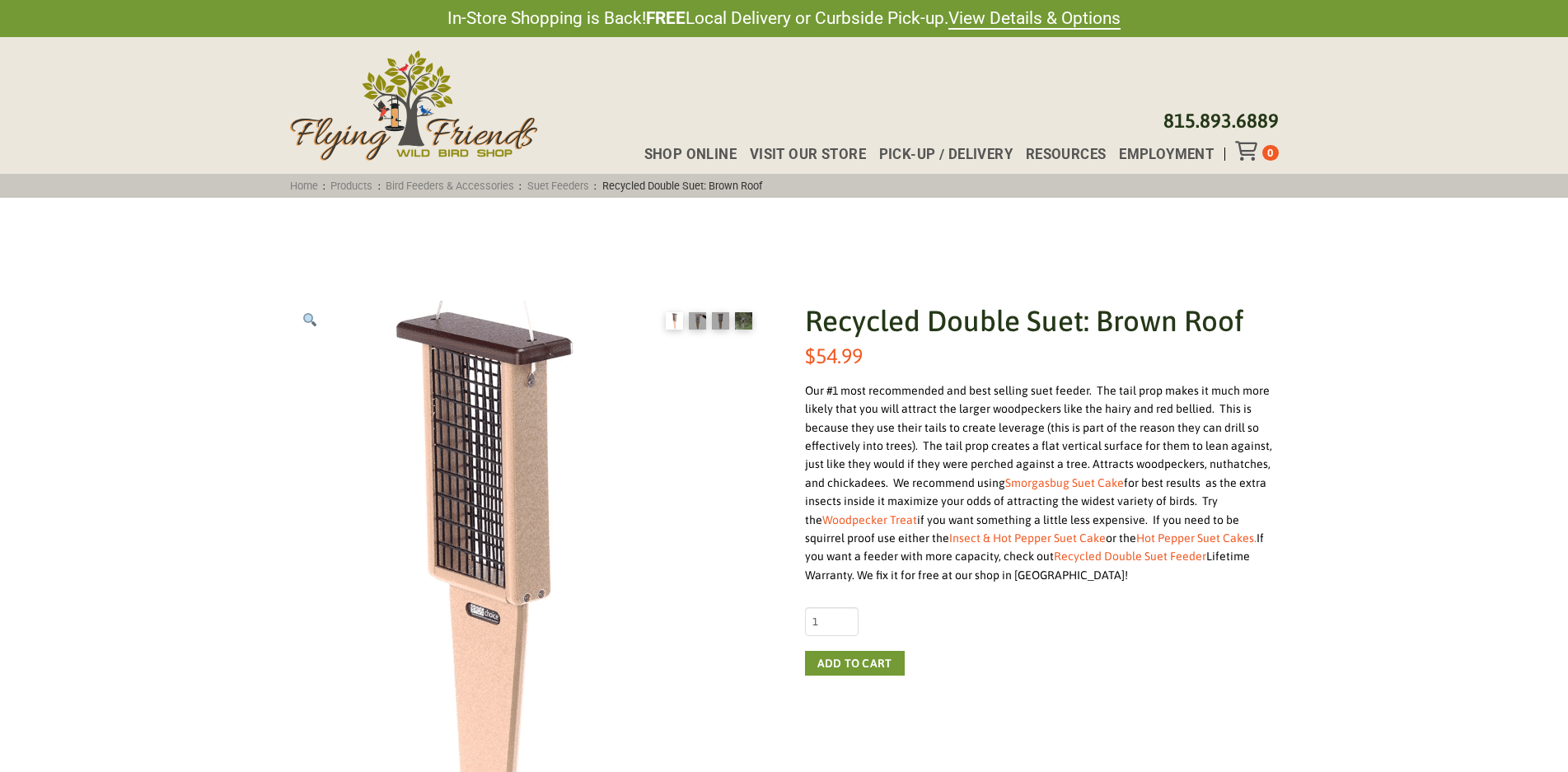
scroll to position [577, 0]
